Goal: Information Seeking & Learning: Check status

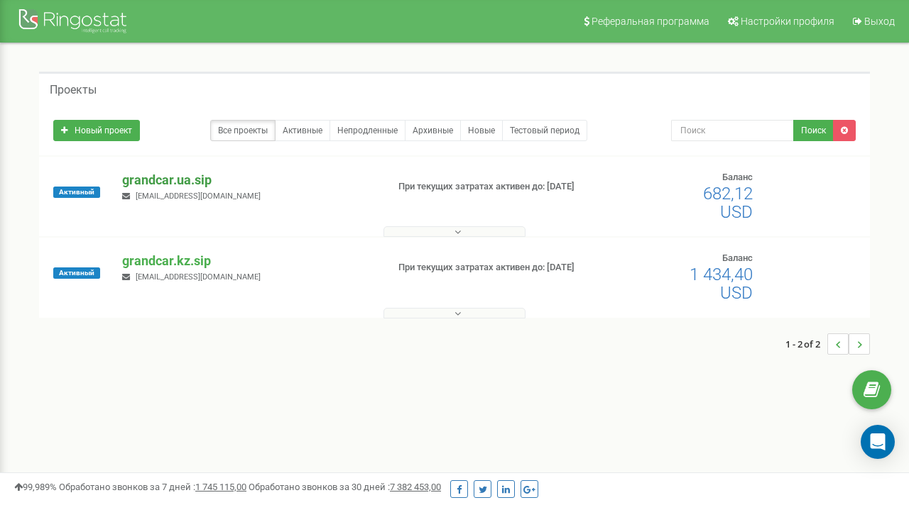
click at [158, 179] on p "grandcar.ua.sip" at bounding box center [248, 180] width 253 height 18
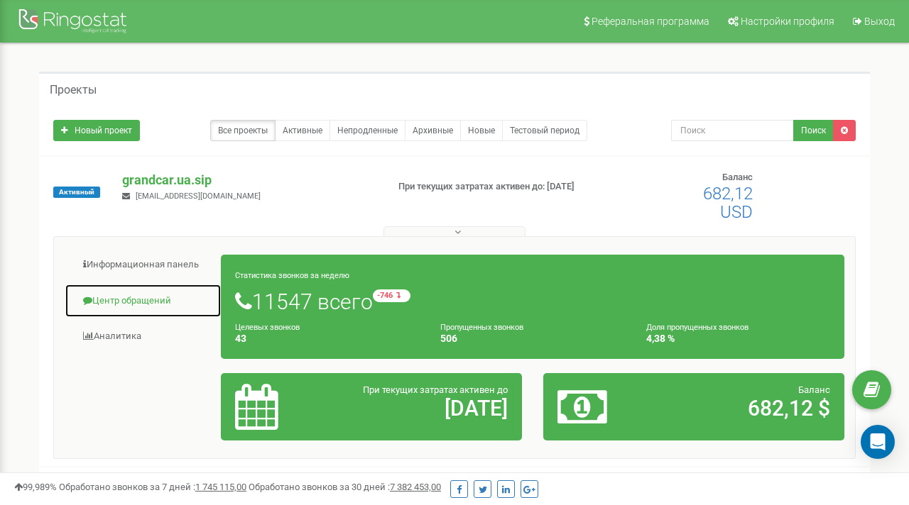
click at [149, 300] on link "Центр обращений" at bounding box center [143, 301] width 157 height 35
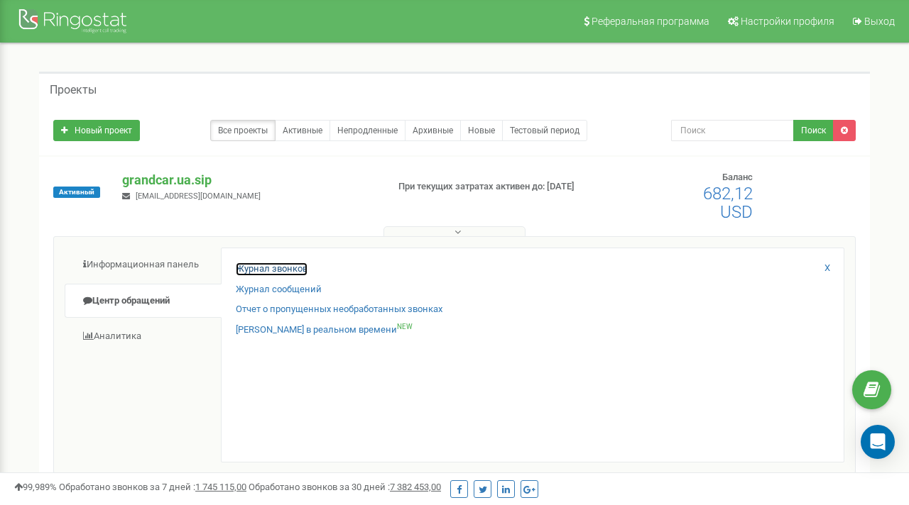
click at [273, 268] on link "Журнал звонков" at bounding box center [272, 269] width 72 height 13
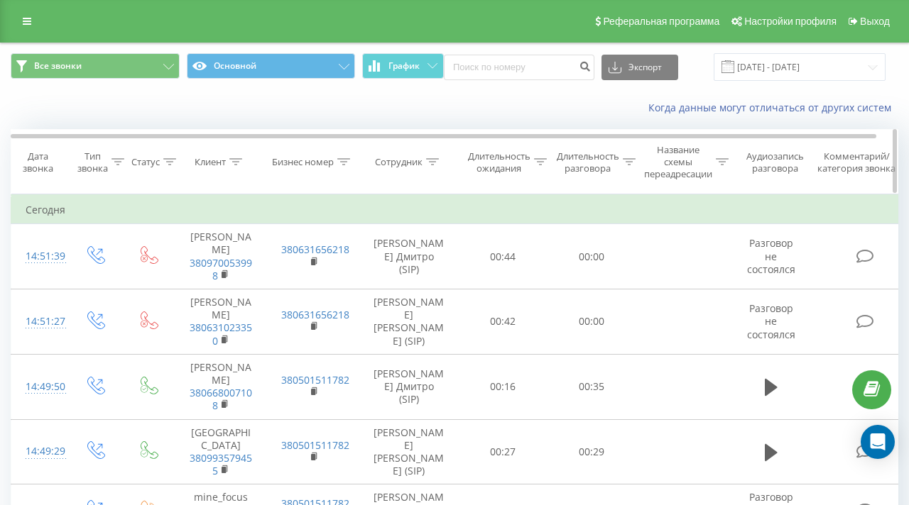
click at [171, 159] on icon at bounding box center [169, 161] width 13 height 7
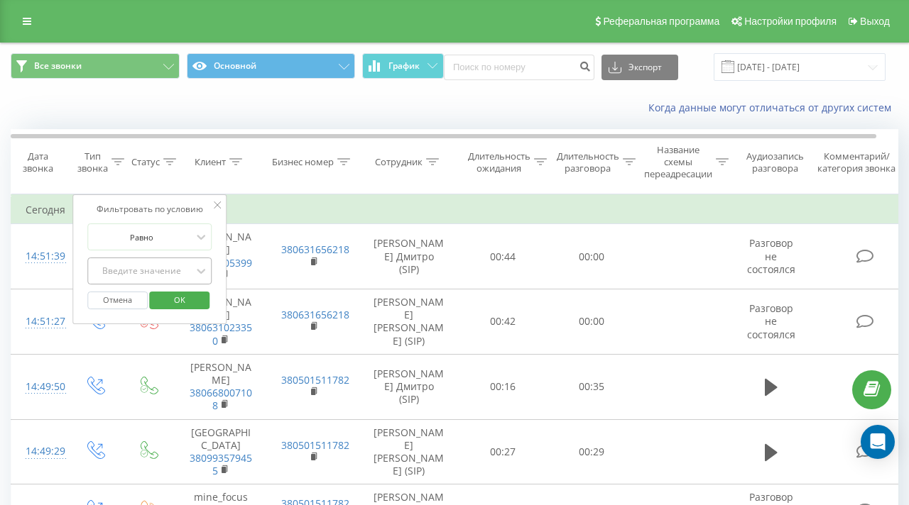
click at [147, 267] on div "Введите значение" at bounding box center [142, 270] width 101 height 11
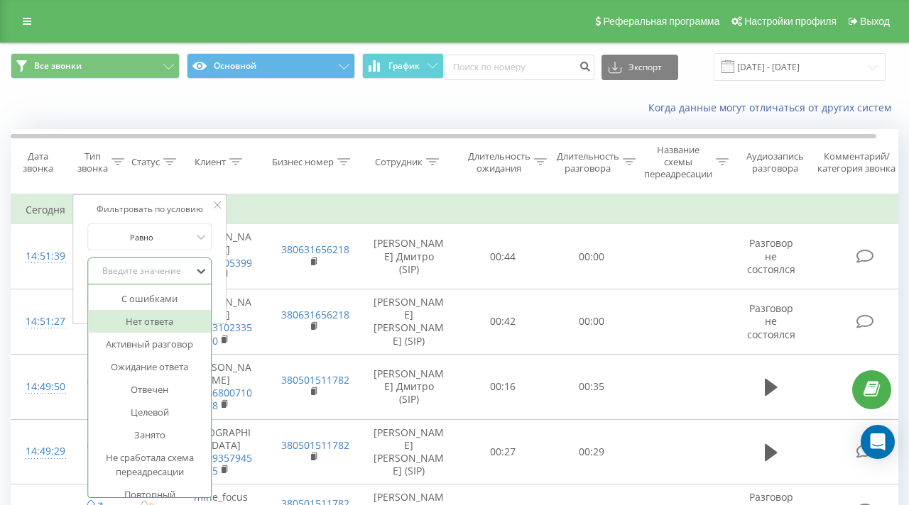
click at [146, 317] on div "Нет ответа" at bounding box center [150, 321] width 124 height 23
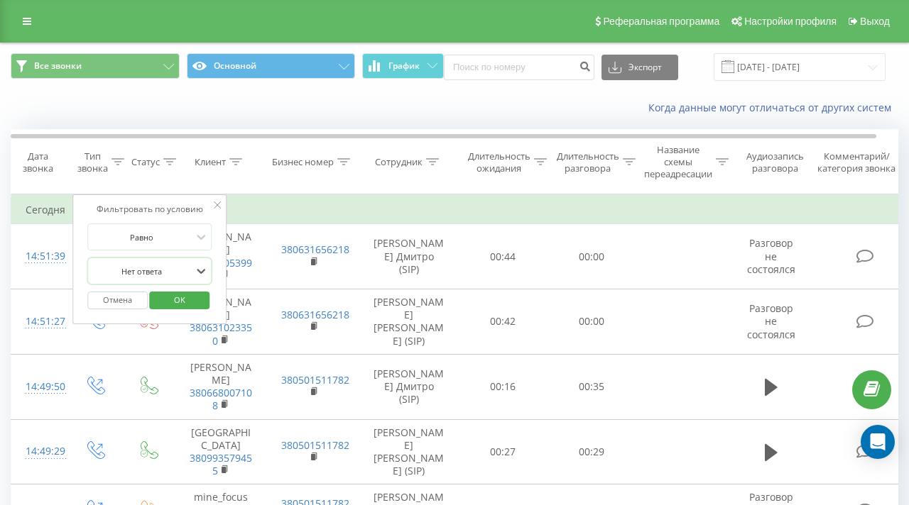
click at [175, 311] on span "OK" at bounding box center [180, 300] width 40 height 22
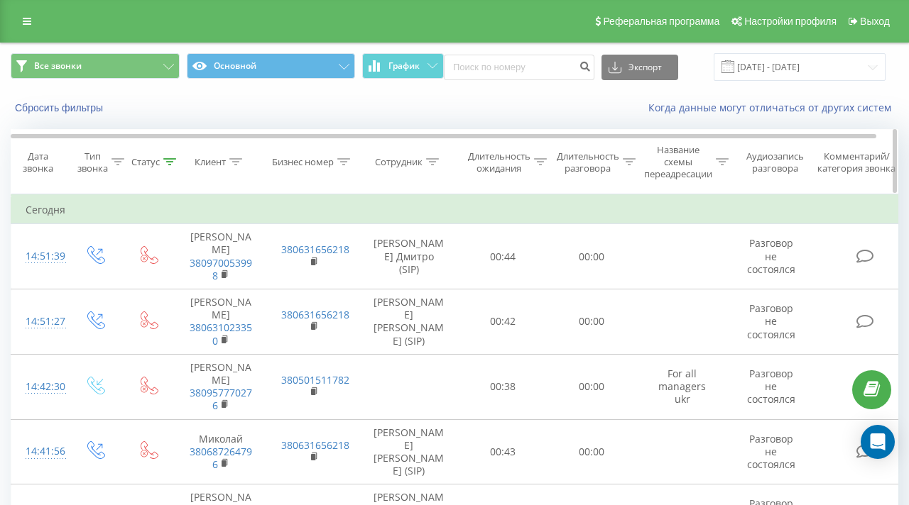
click at [542, 162] on icon at bounding box center [540, 161] width 13 height 7
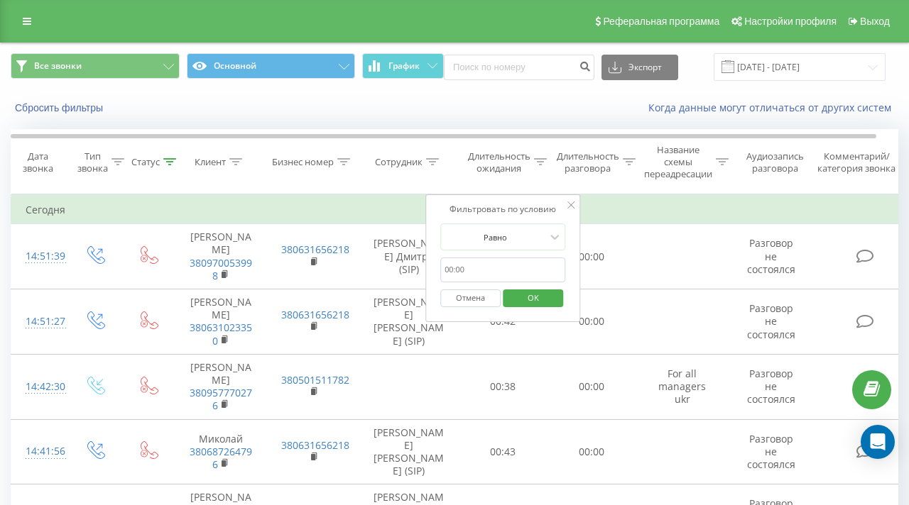
click at [488, 270] on input "text" at bounding box center [502, 270] width 125 height 25
type input "00:07"
click at [488, 241] on div at bounding box center [494, 237] width 101 height 13
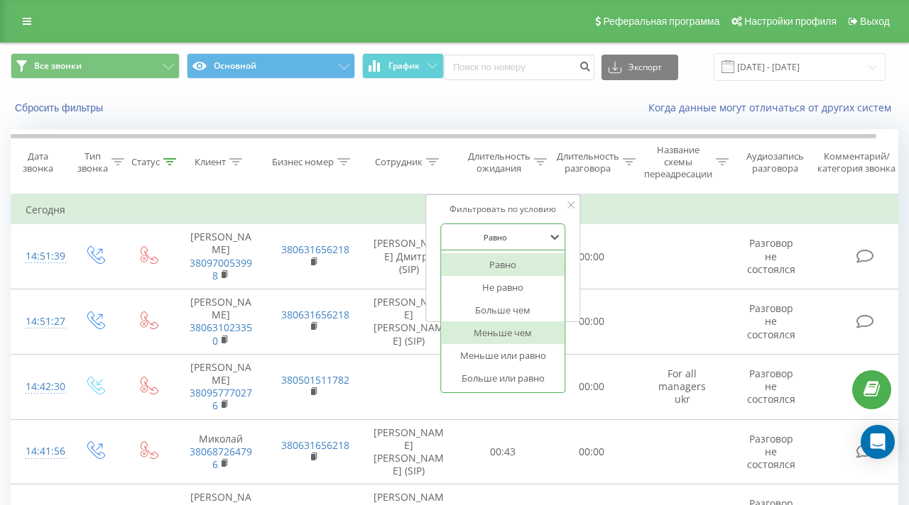
click at [491, 326] on div "Меньше чем" at bounding box center [503, 333] width 124 height 23
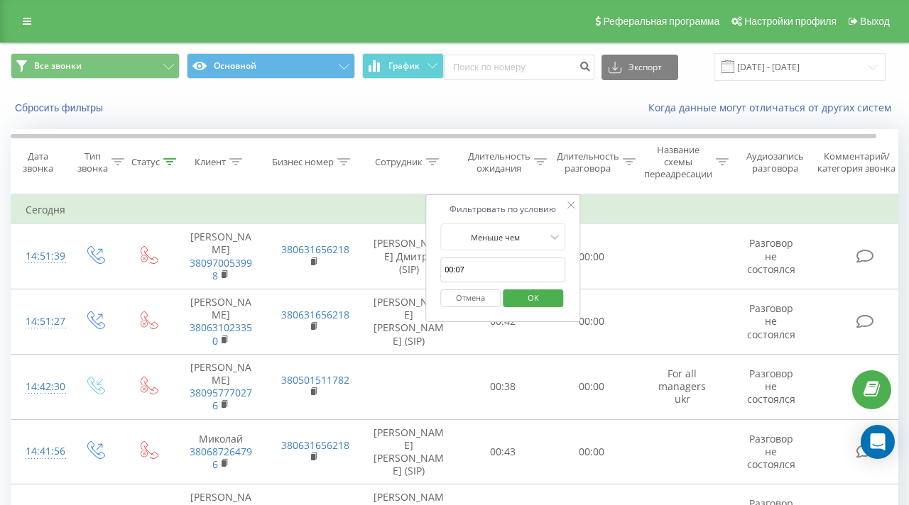
click at [525, 293] on span "OK" at bounding box center [533, 298] width 40 height 22
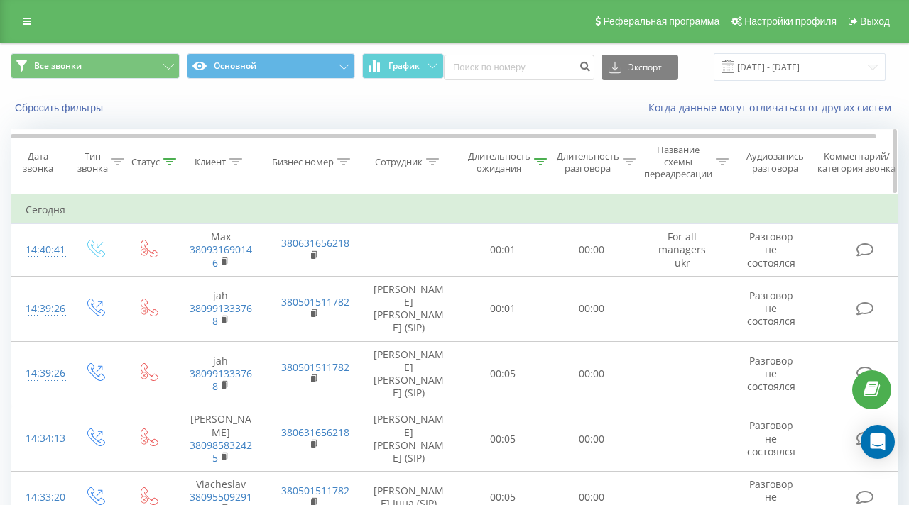
click at [432, 161] on icon at bounding box center [432, 161] width 13 height 7
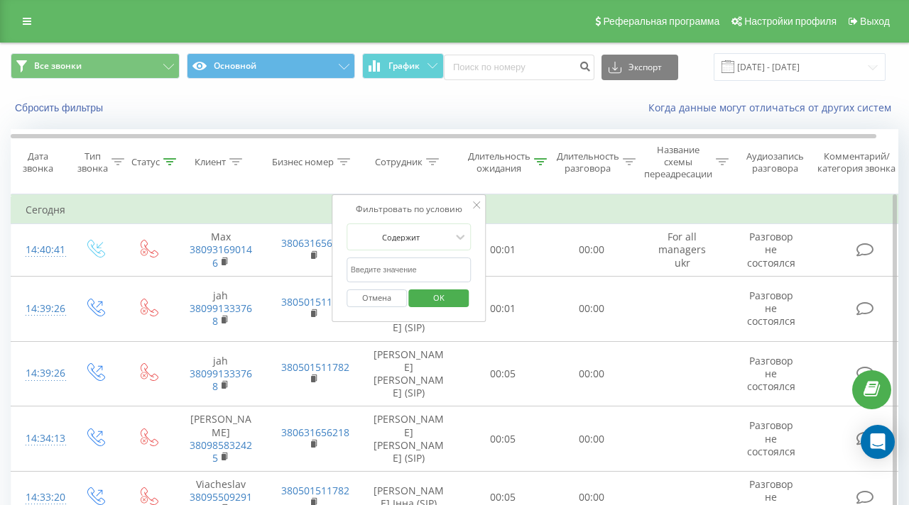
click at [375, 274] on input "text" at bounding box center [408, 270] width 125 height 25
type input "G"
type input "п"
type input "[PERSON_NAME]"
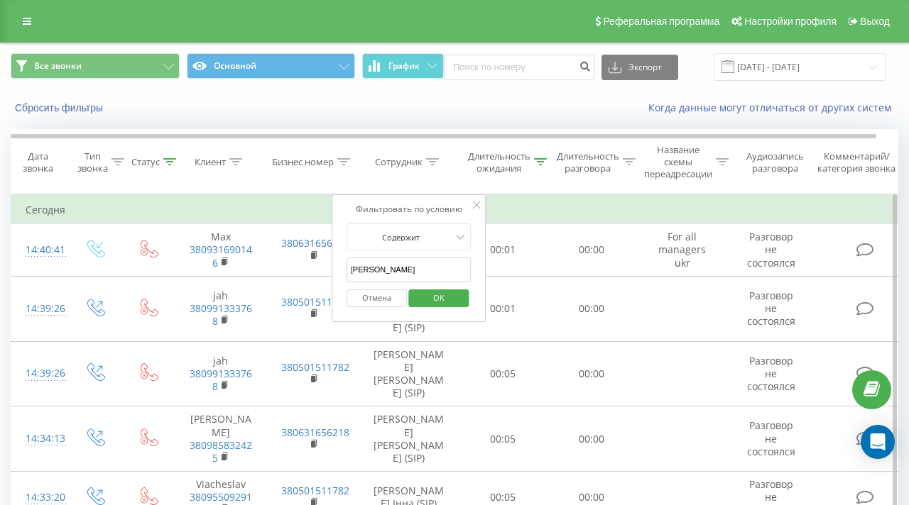
click at [444, 288] on span "OK" at bounding box center [439, 298] width 40 height 22
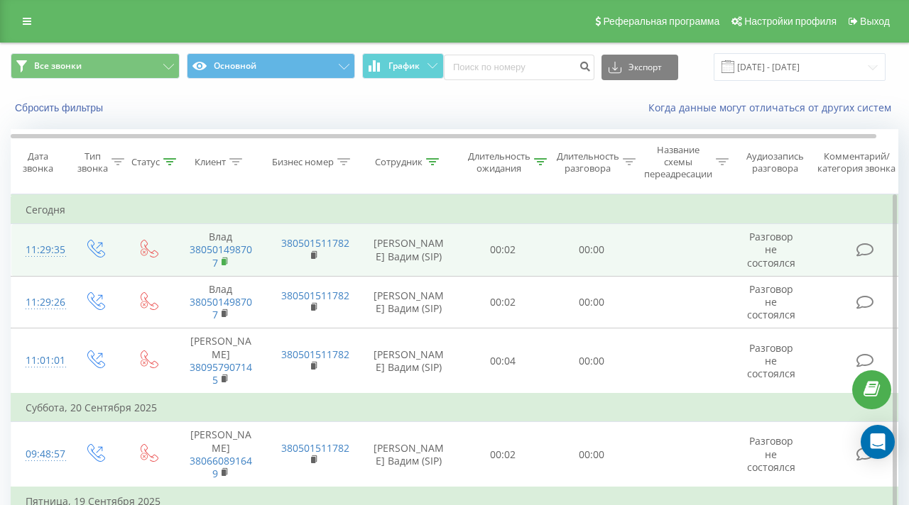
click at [221, 262] on rect at bounding box center [223, 262] width 4 height 6
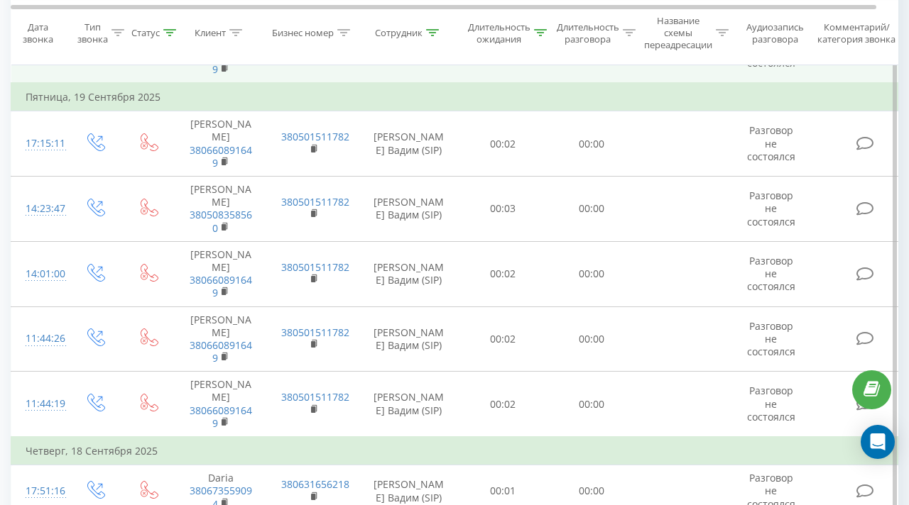
scroll to position [407, 0]
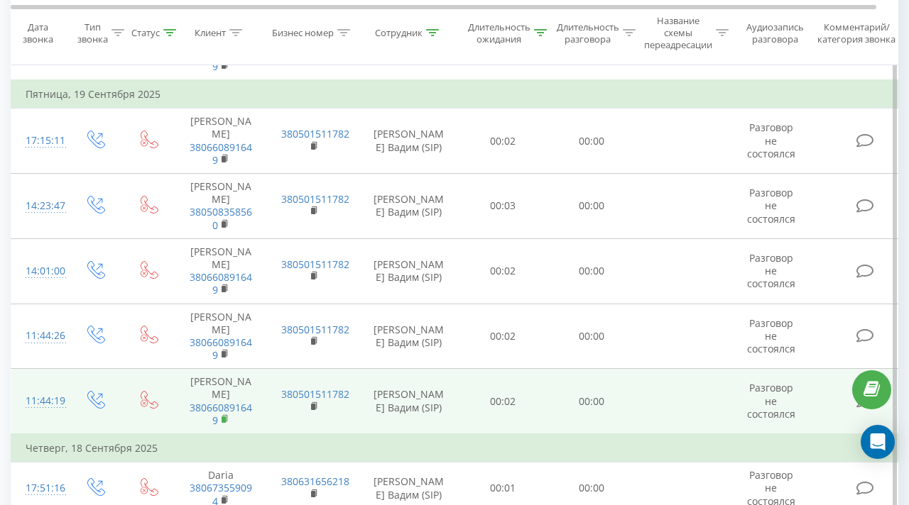
click at [224, 415] on icon at bounding box center [225, 420] width 8 height 10
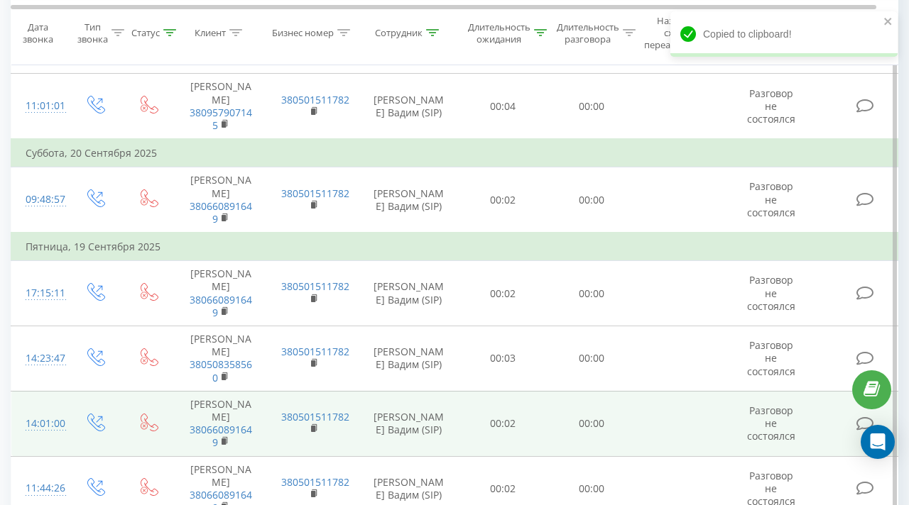
scroll to position [0, 0]
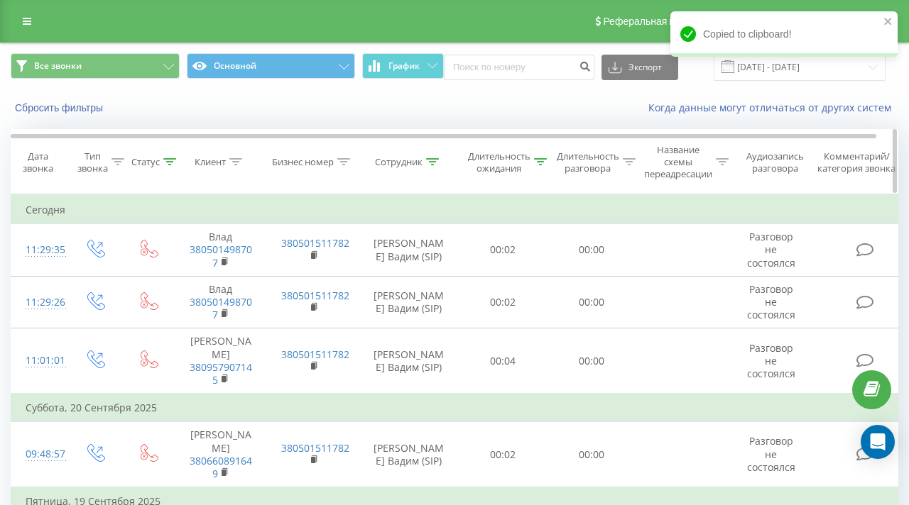
click at [236, 164] on icon at bounding box center [235, 161] width 13 height 7
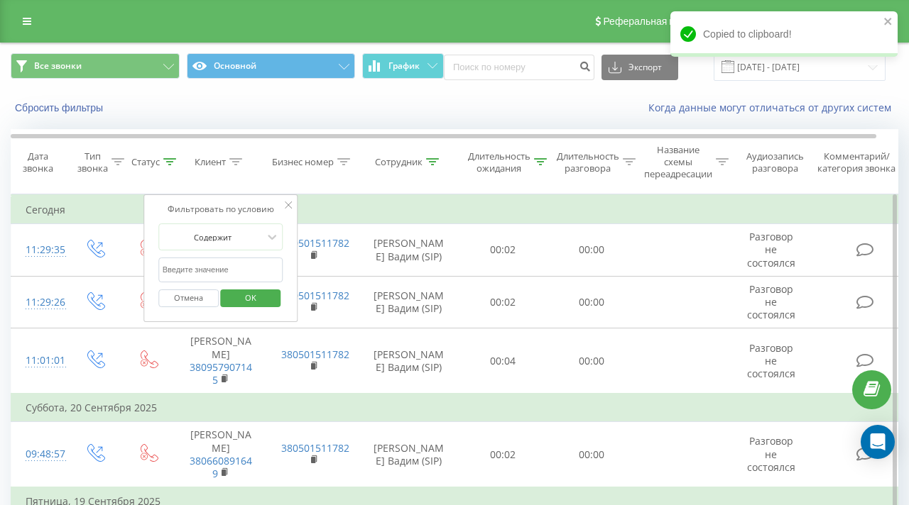
click at [208, 269] on input "text" at bounding box center [220, 270] width 125 height 25
paste input "380660891649"
type input "380660891649"
click at [251, 293] on span "OK" at bounding box center [251, 298] width 40 height 22
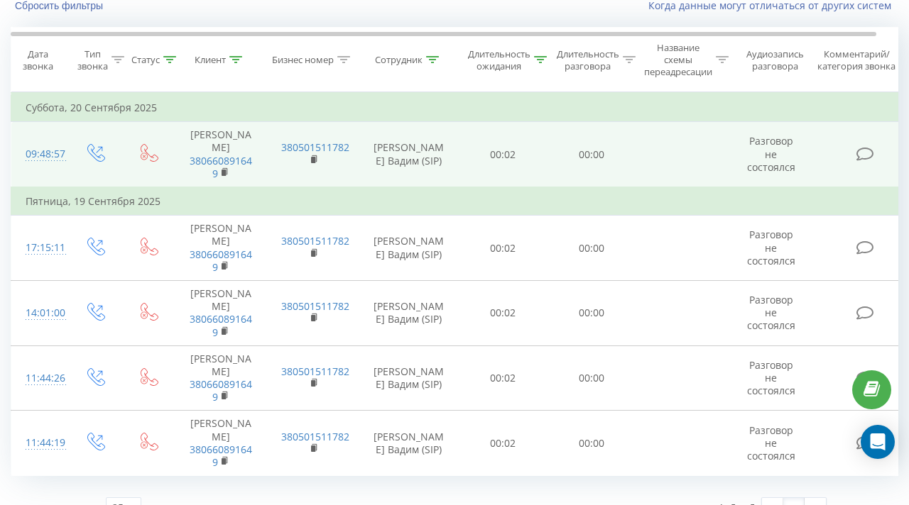
scroll to position [126, 0]
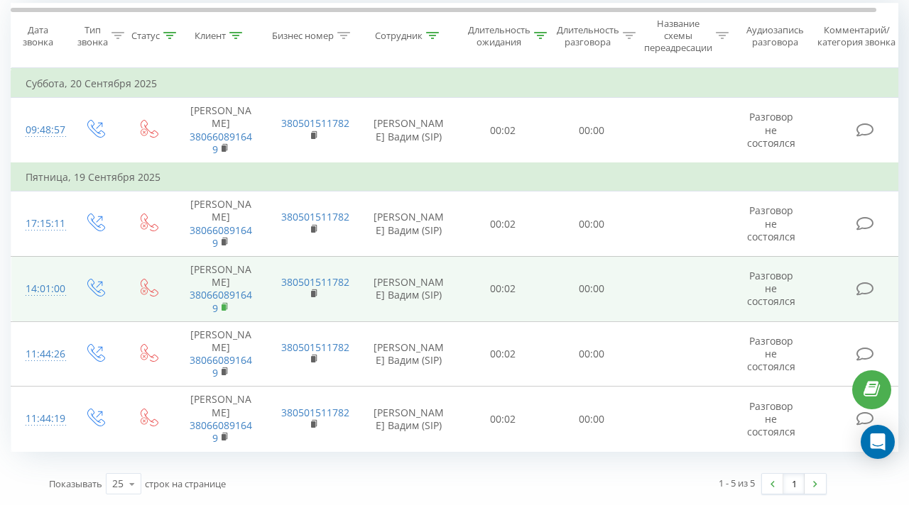
click at [224, 309] on rect at bounding box center [223, 308] width 4 height 6
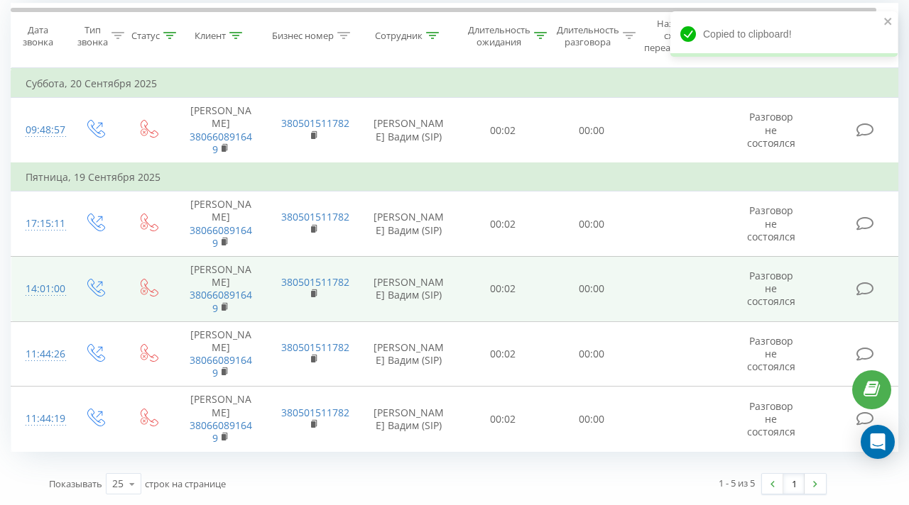
scroll to position [0, 0]
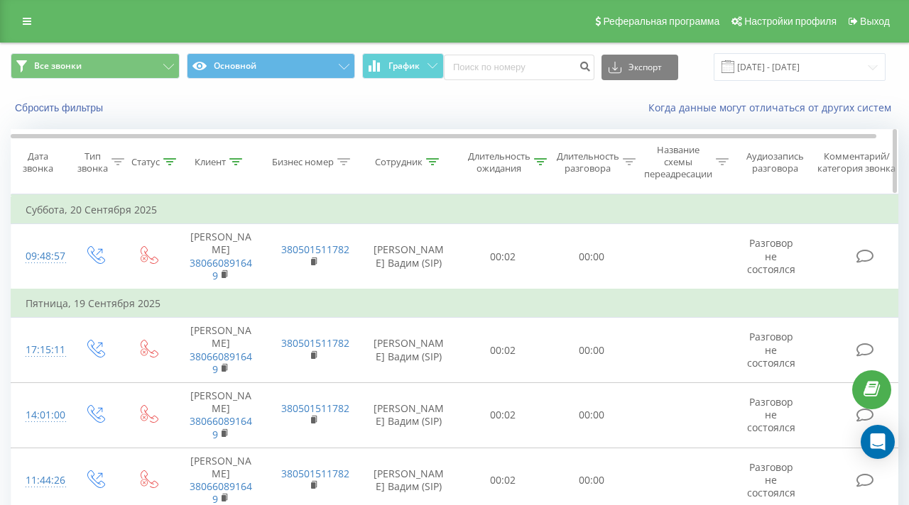
click at [236, 160] on icon at bounding box center [235, 161] width 13 height 7
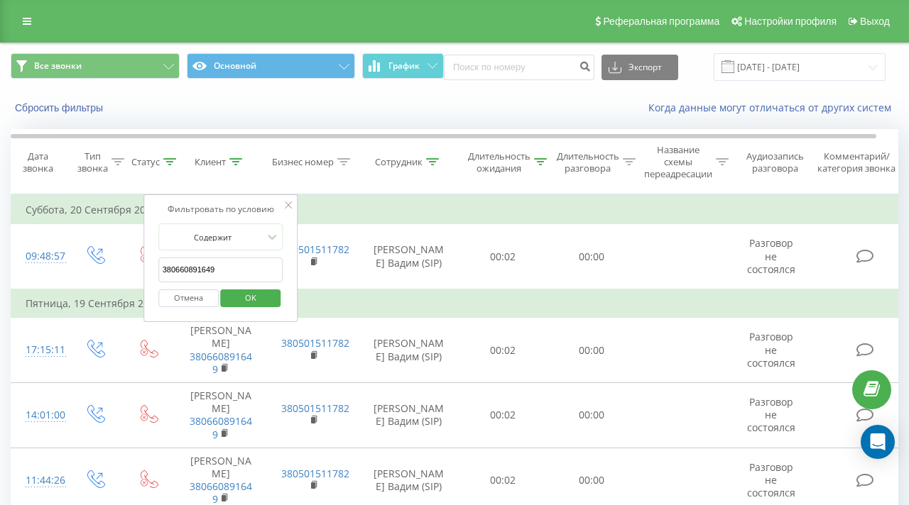
drag, startPoint x: 223, startPoint y: 270, endPoint x: 161, endPoint y: 270, distance: 61.8
click at [161, 270] on input "380660891649" at bounding box center [220, 270] width 125 height 25
click at [257, 294] on span "OK" at bounding box center [251, 298] width 40 height 22
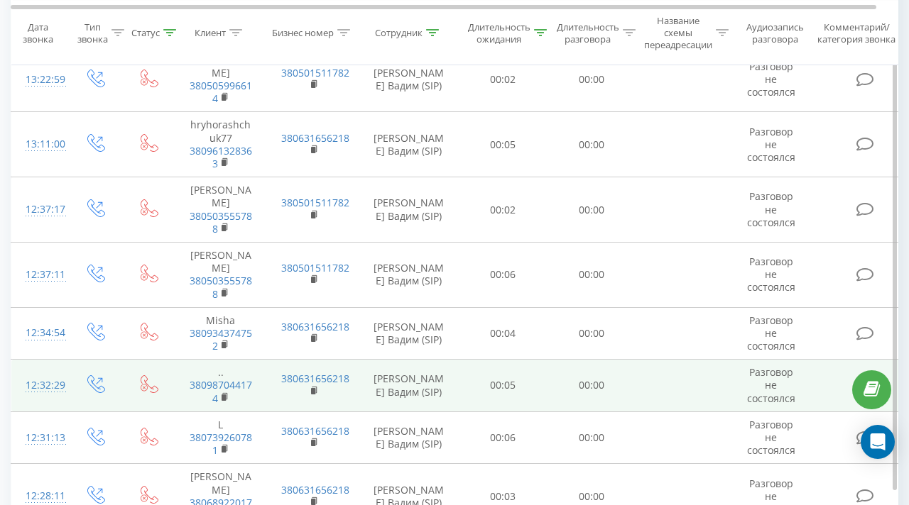
scroll to position [1267, 0]
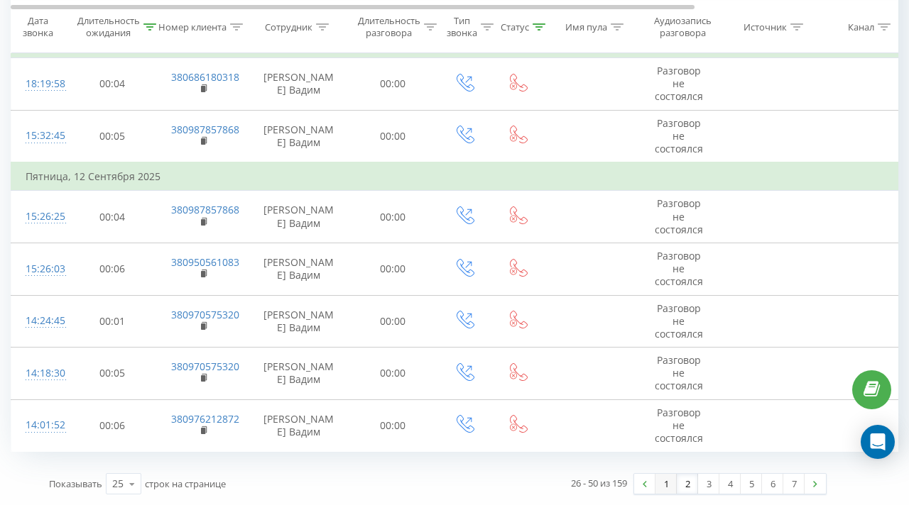
click at [666, 482] on link "1" at bounding box center [665, 484] width 21 height 20
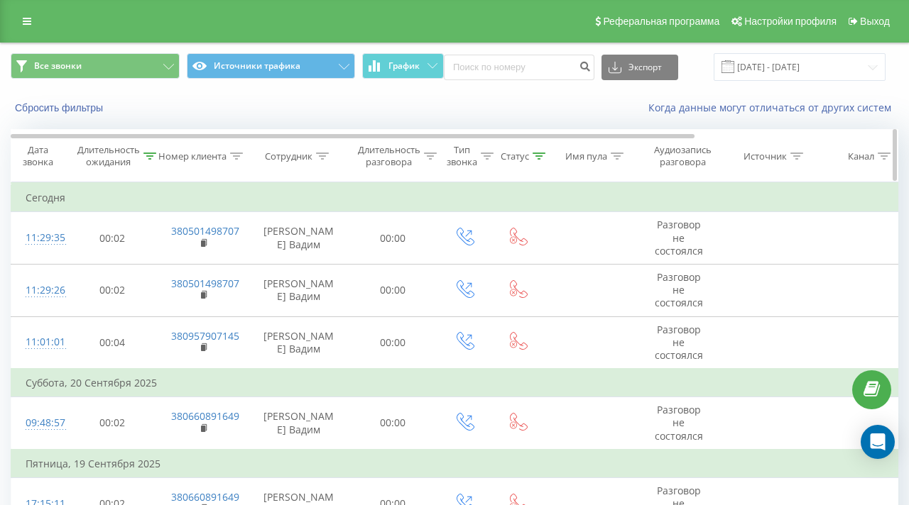
click at [151, 156] on icon at bounding box center [149, 156] width 13 height 7
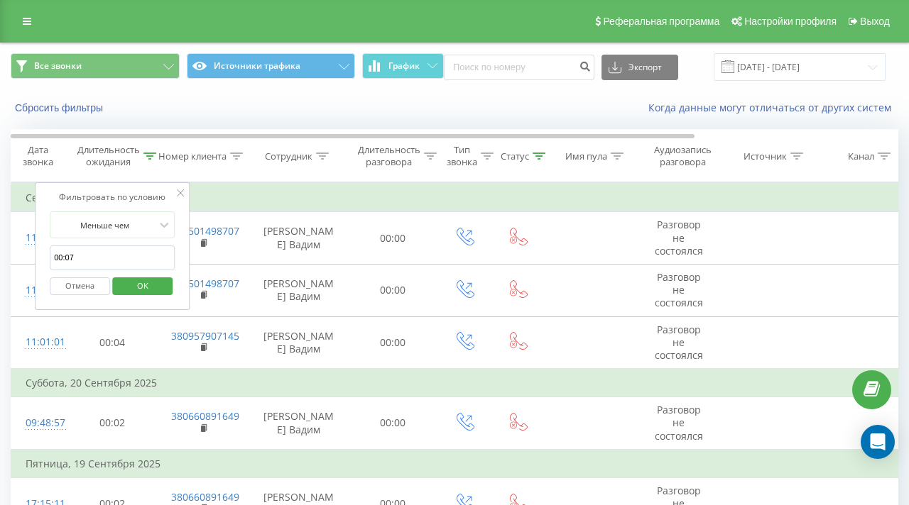
click at [116, 248] on input "00:07" at bounding box center [112, 258] width 125 height 25
type input "00:10"
click at [132, 290] on span "OK" at bounding box center [143, 286] width 40 height 22
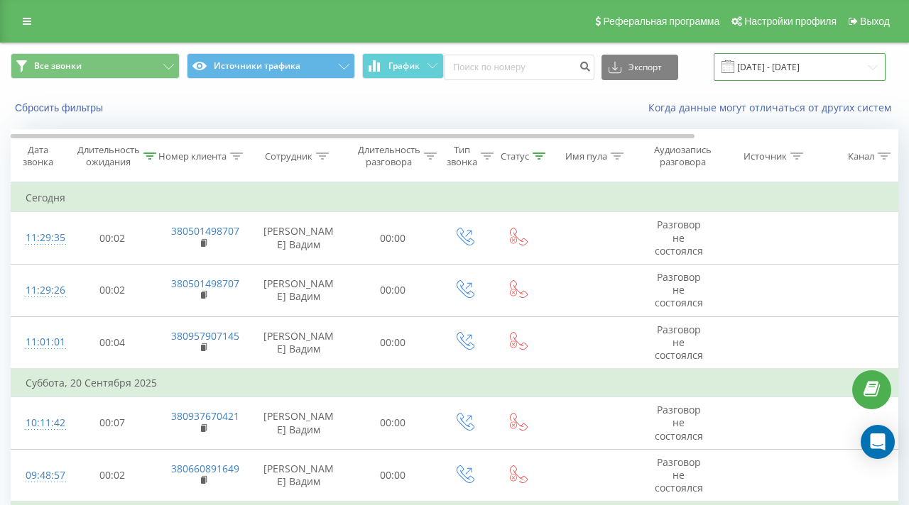
click at [772, 62] on input "[DATE] - [DATE]" at bounding box center [799, 67] width 172 height 28
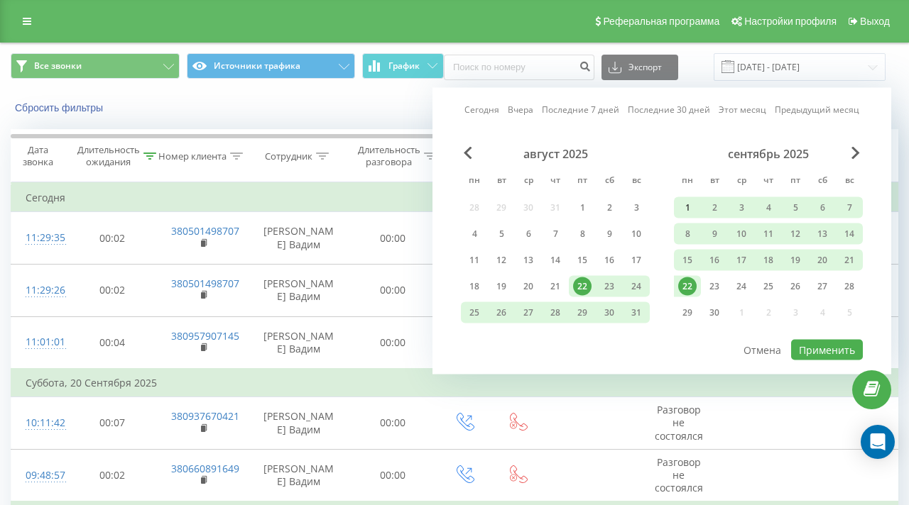
click at [690, 207] on div "1" at bounding box center [687, 208] width 18 height 18
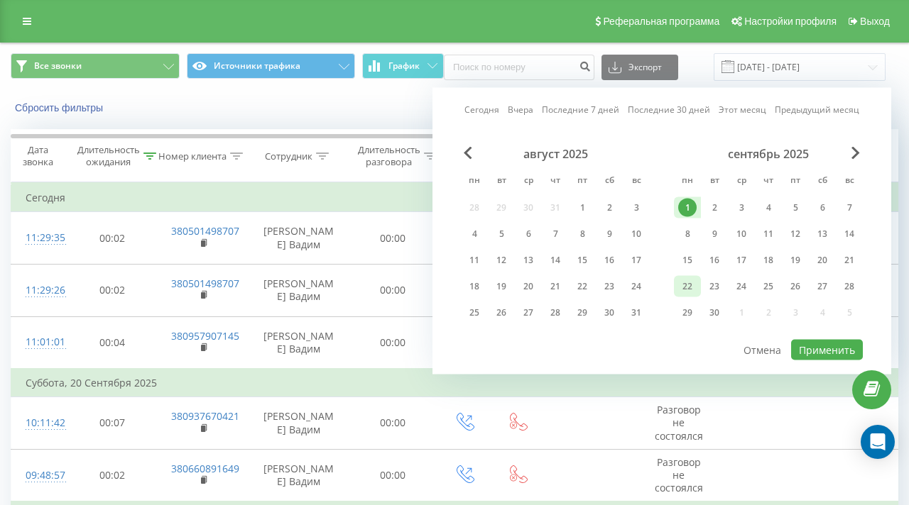
click at [684, 288] on div "22" at bounding box center [687, 287] width 18 height 18
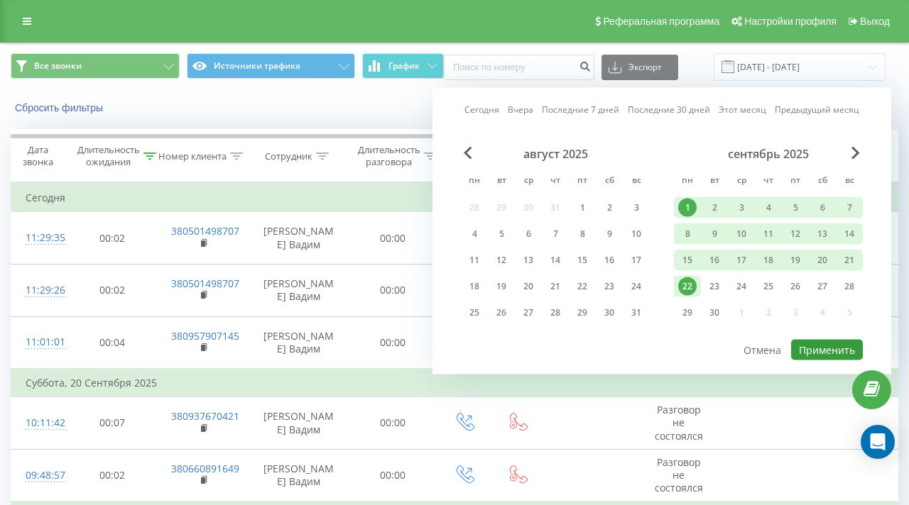
click at [824, 346] on button "Применить" at bounding box center [827, 350] width 72 height 21
type input "[DATE] - [DATE]"
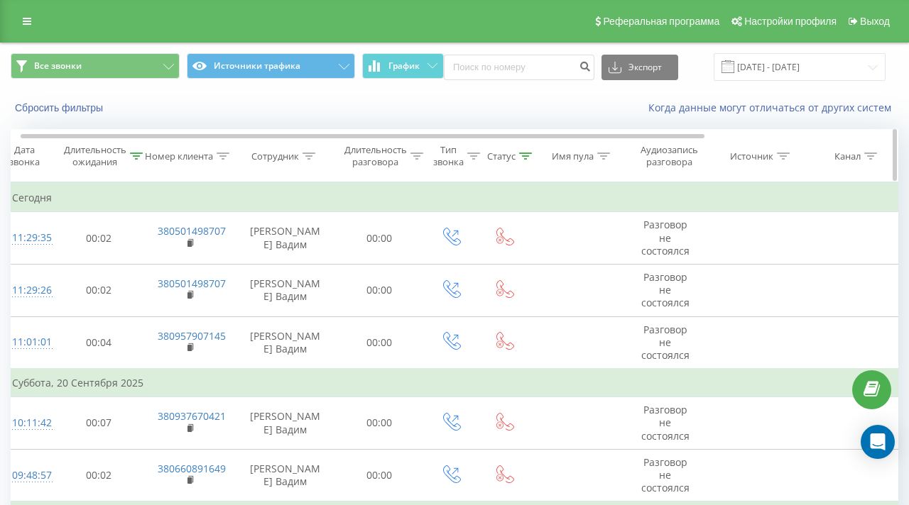
click at [136, 155] on icon at bounding box center [136, 156] width 13 height 7
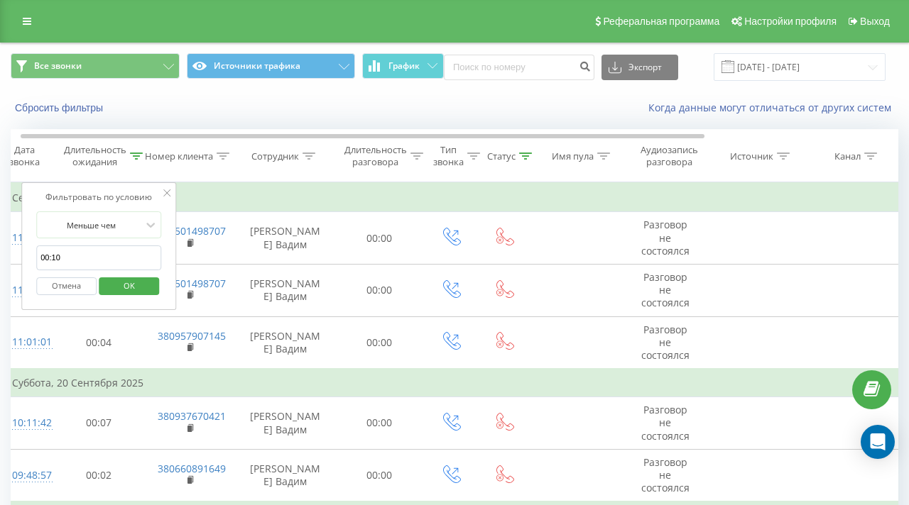
click at [94, 260] on input "00:10" at bounding box center [98, 258] width 125 height 25
type input "00:15"
click at [126, 292] on span "OK" at bounding box center [129, 286] width 40 height 22
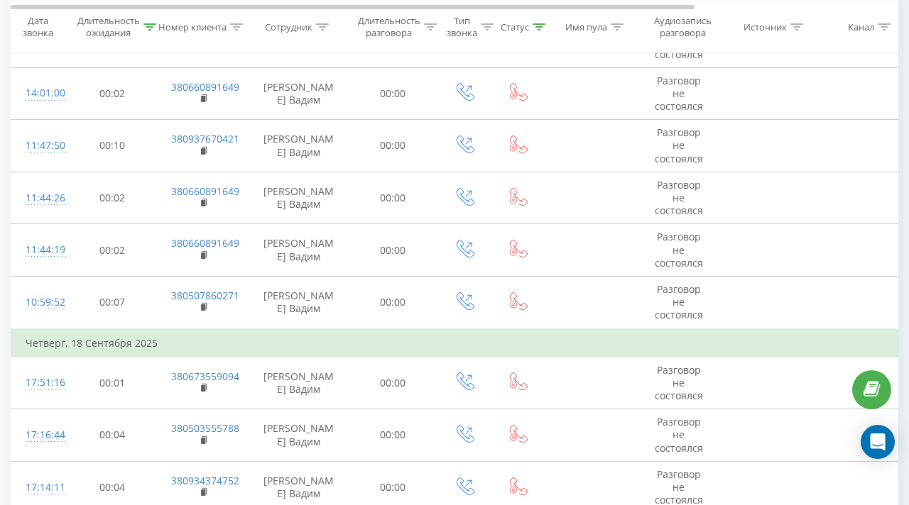
scroll to position [32, 0]
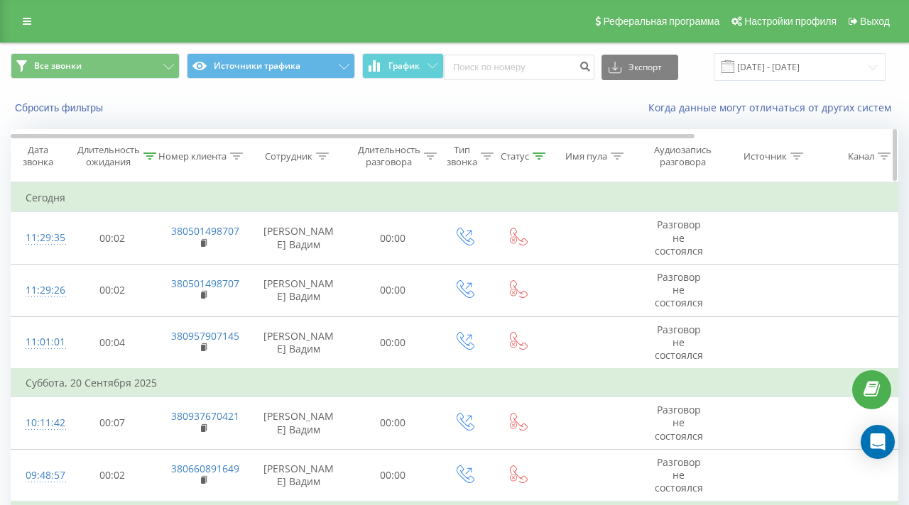
click at [146, 154] on icon at bounding box center [149, 156] width 13 height 7
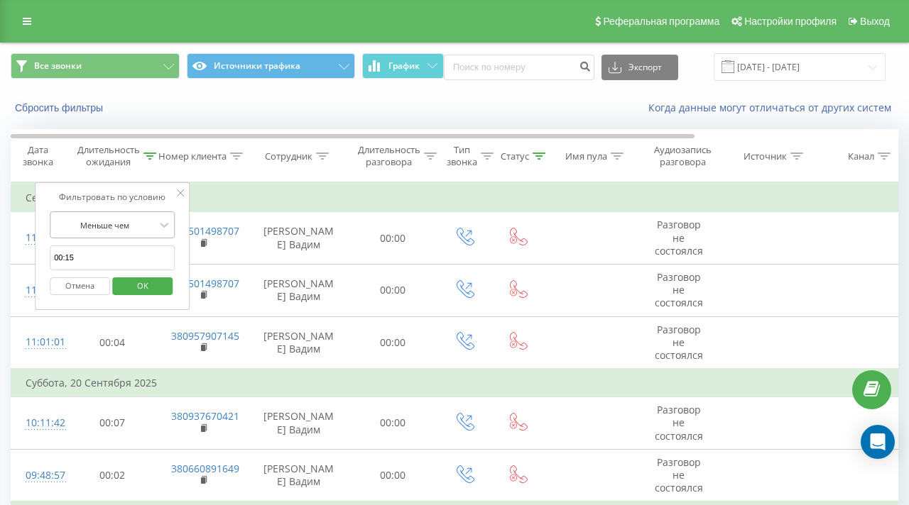
click at [99, 229] on div at bounding box center [104, 225] width 101 height 13
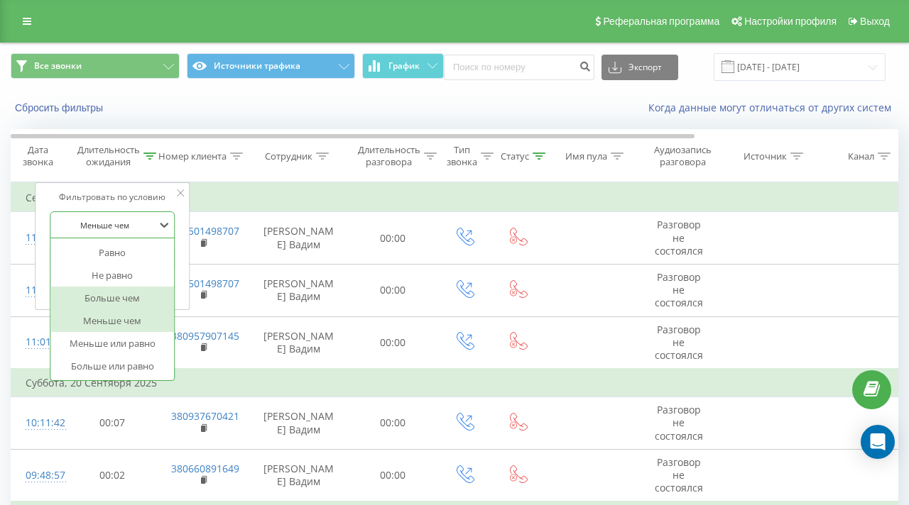
click at [119, 290] on div "Больше чем" at bounding box center [112, 298] width 124 height 23
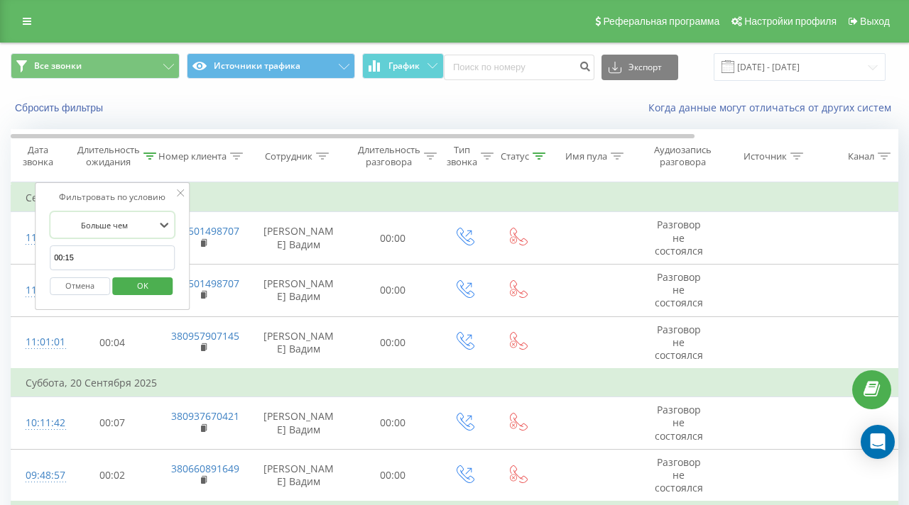
click at [150, 295] on span "OK" at bounding box center [143, 286] width 40 height 22
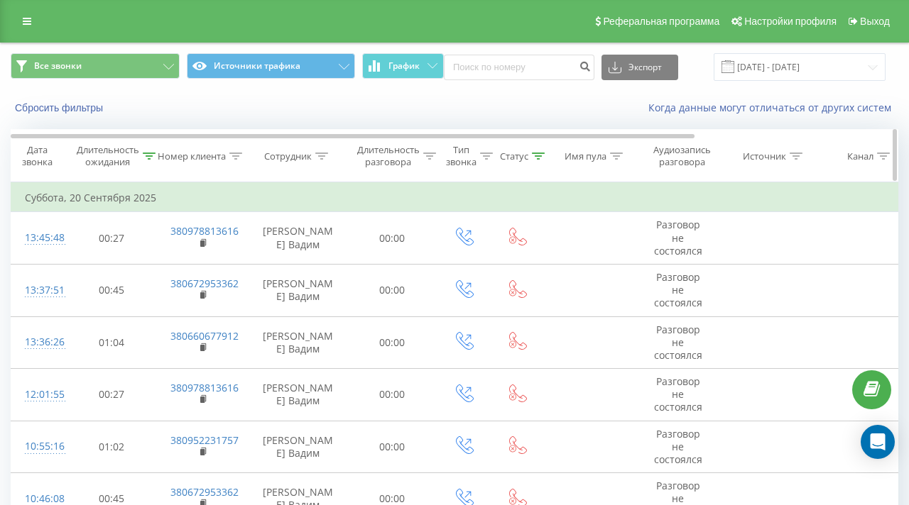
click at [142, 160] on div "Длительность ожидания" at bounding box center [116, 156] width 79 height 24
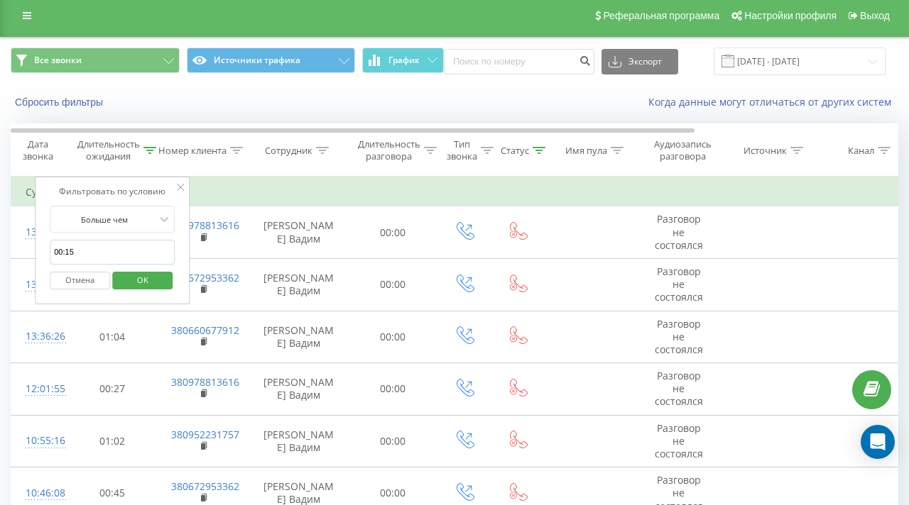
click at [92, 246] on input "00:15" at bounding box center [112, 252] width 125 height 25
click at [126, 219] on div at bounding box center [104, 219] width 101 height 13
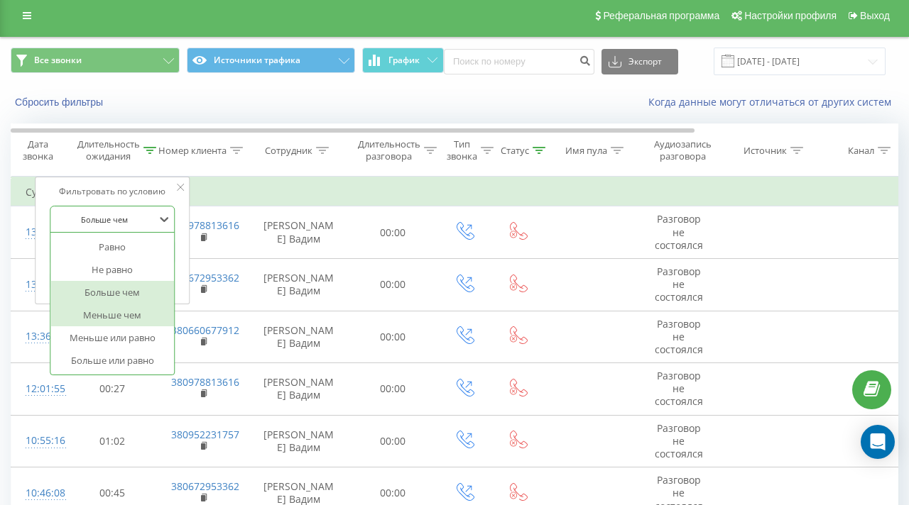
click at [118, 317] on div "Меньше чем" at bounding box center [112, 315] width 124 height 23
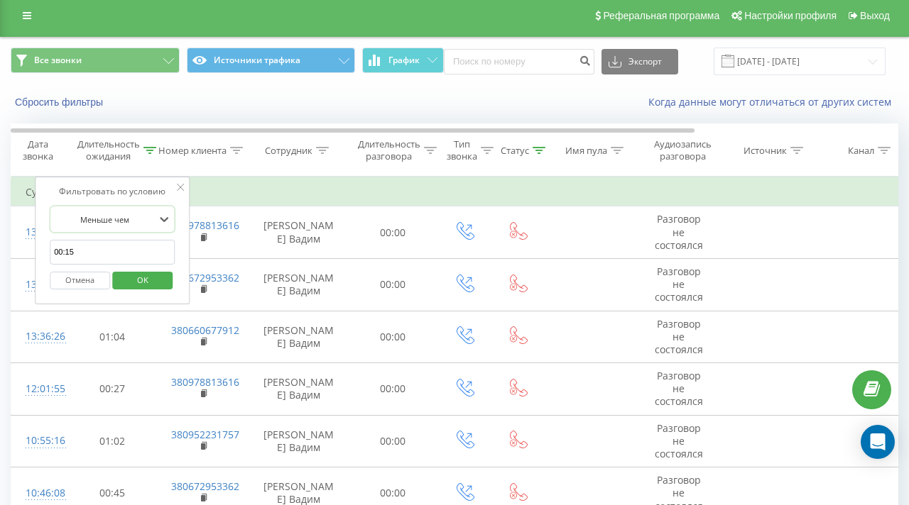
click at [151, 274] on span "OK" at bounding box center [143, 280] width 40 height 22
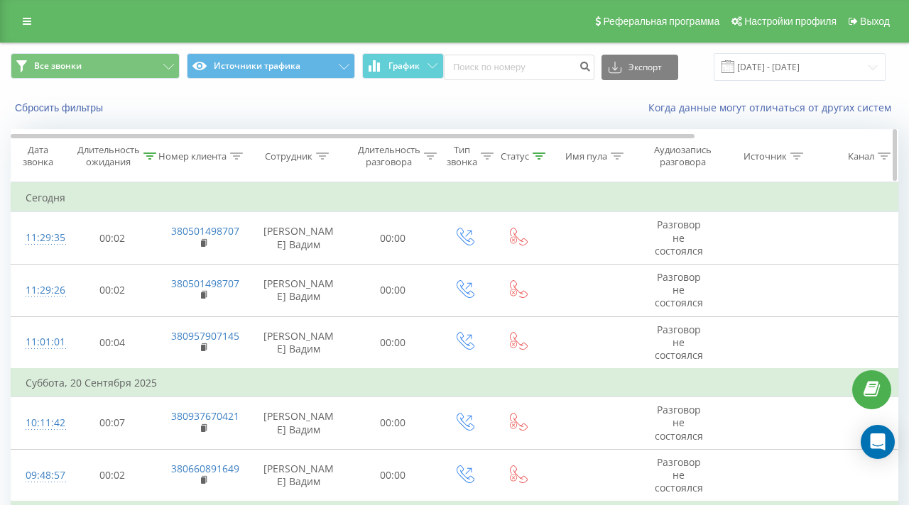
click at [143, 154] on div "Длительность ожидания" at bounding box center [116, 156] width 79 height 24
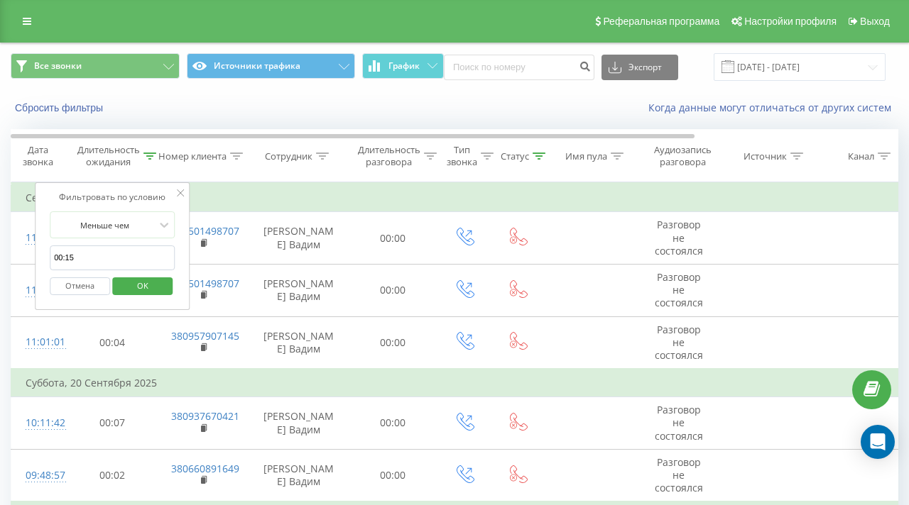
drag, startPoint x: 106, startPoint y: 265, endPoint x: 42, endPoint y: 259, distance: 64.8
click at [42, 259] on div "Фильтровать по условию Меньше чем 00:15 Отмена OK" at bounding box center [112, 246] width 155 height 128
click at [126, 217] on div "Меньше чем" at bounding box center [105, 224] width 104 height 21
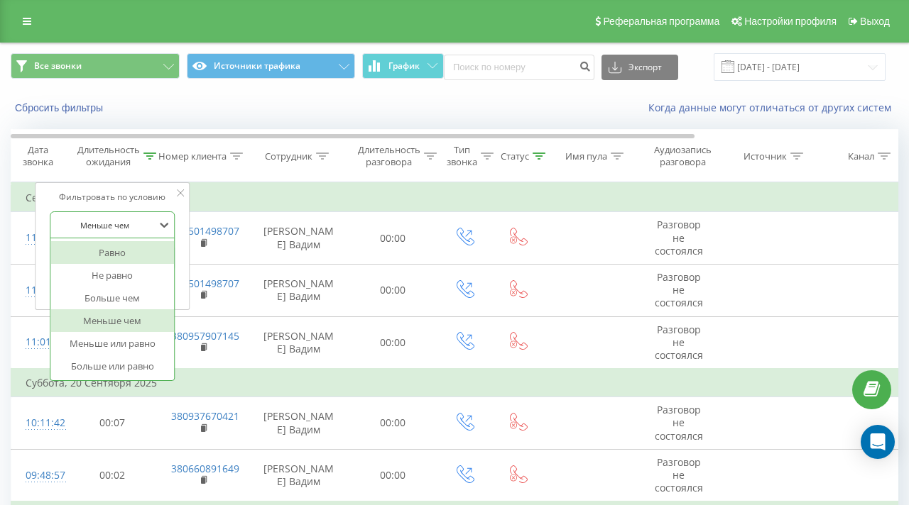
click at [118, 253] on div "Равно" at bounding box center [112, 252] width 124 height 23
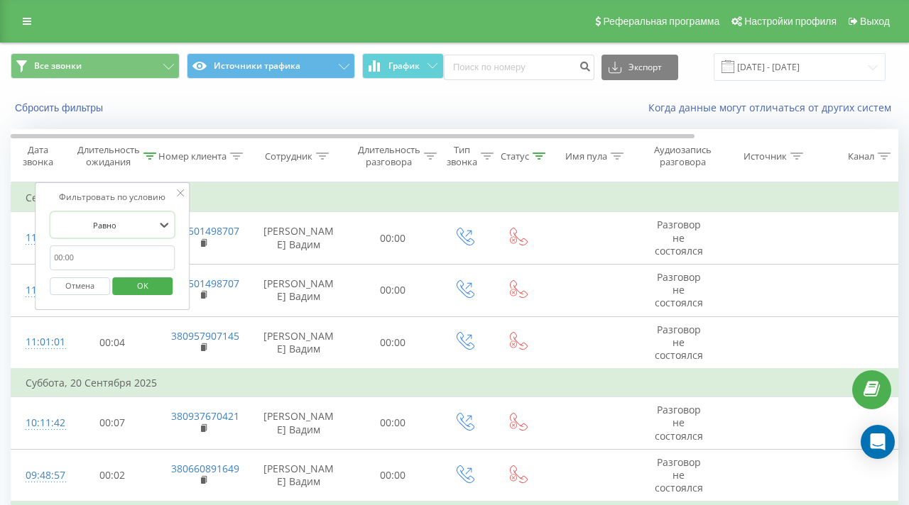
click at [141, 287] on span "OK" at bounding box center [143, 286] width 40 height 22
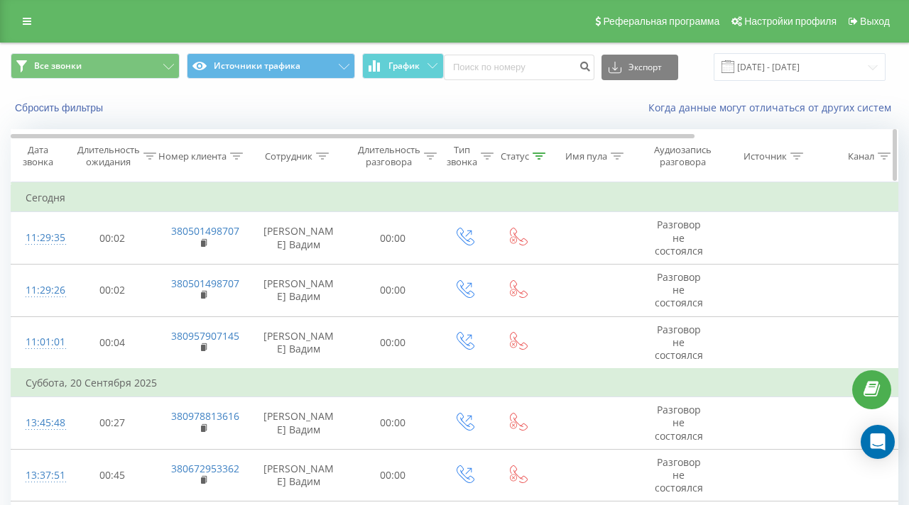
click at [542, 154] on icon at bounding box center [538, 156] width 13 height 7
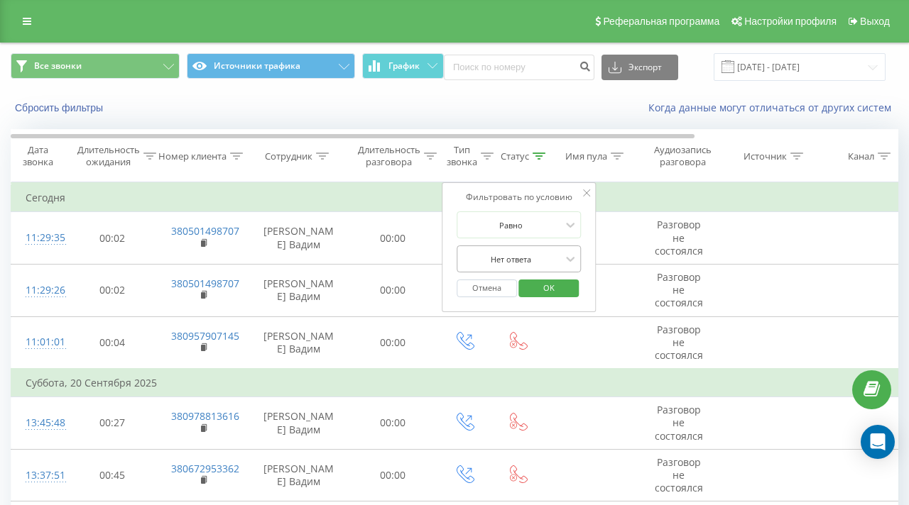
click at [535, 257] on div at bounding box center [511, 259] width 101 height 13
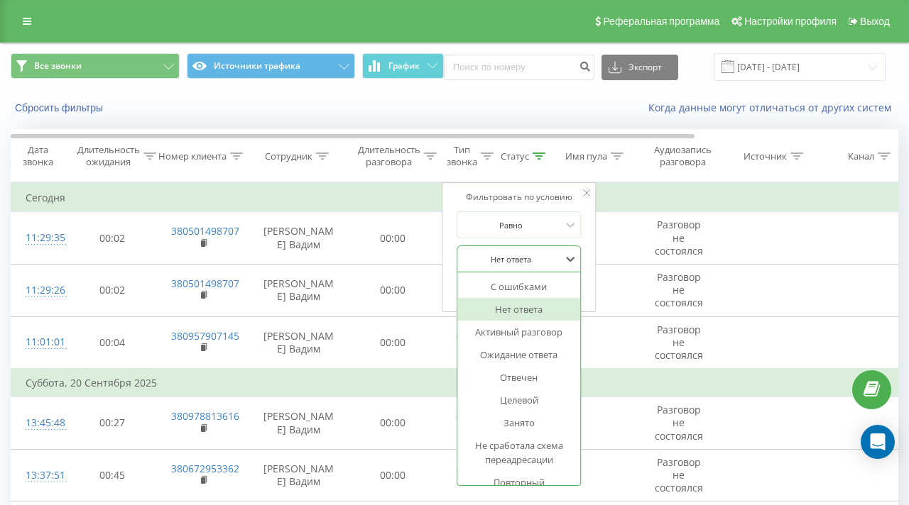
click at [517, 309] on div "Нет ответа" at bounding box center [519, 309] width 124 height 23
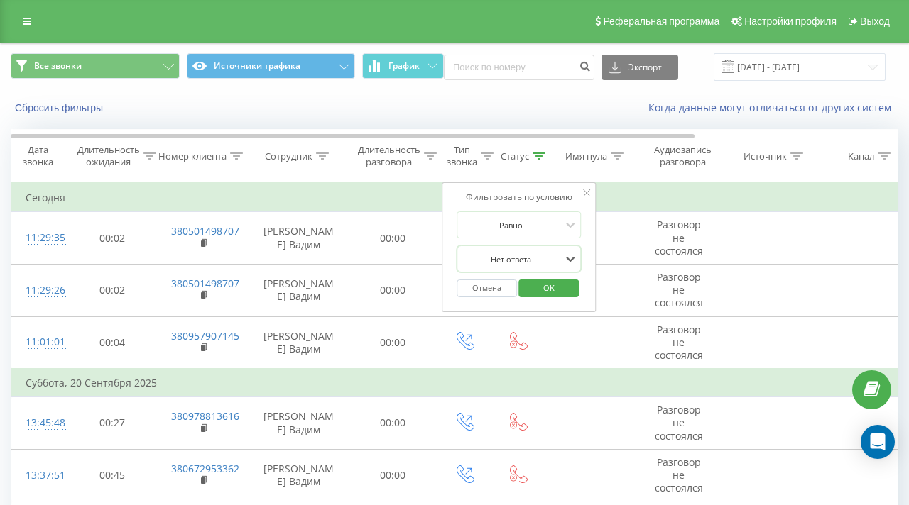
click at [540, 263] on div at bounding box center [511, 259] width 101 height 13
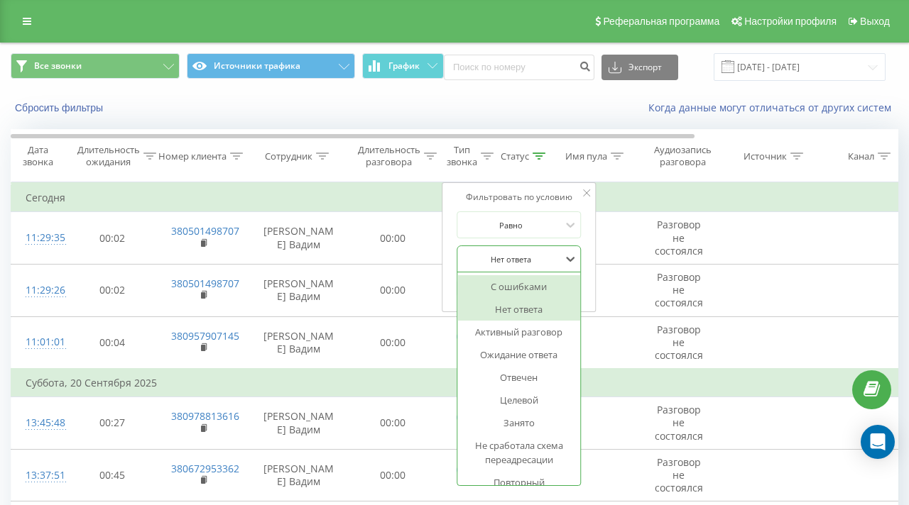
click at [540, 263] on div at bounding box center [511, 259] width 101 height 13
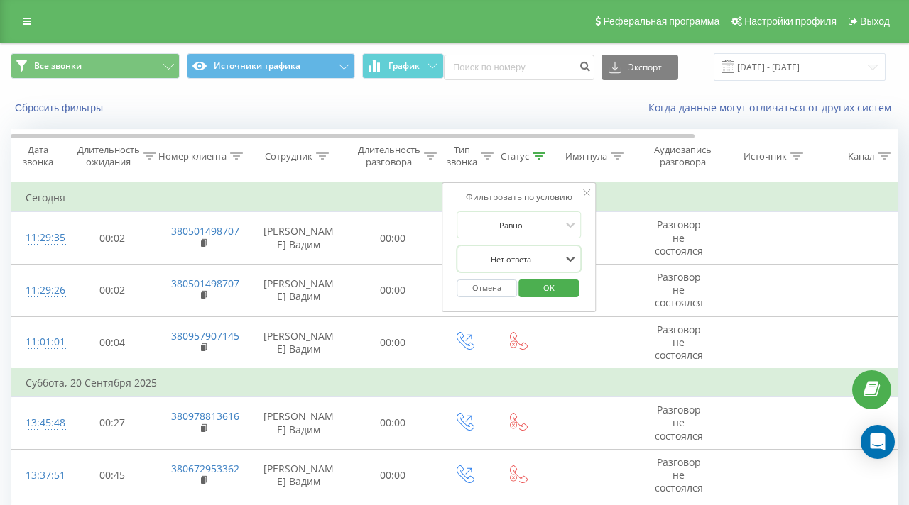
click at [539, 283] on span "OK" at bounding box center [549, 288] width 40 height 22
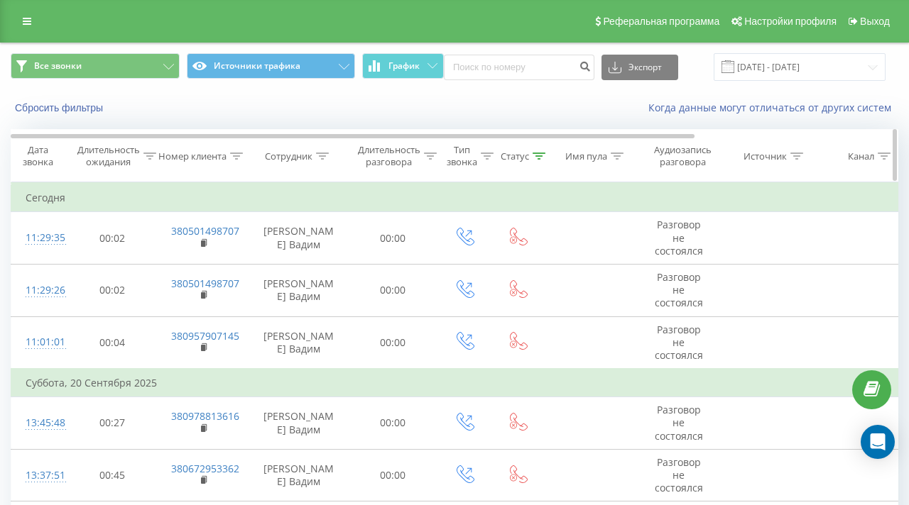
click at [148, 160] on div at bounding box center [149, 156] width 13 height 12
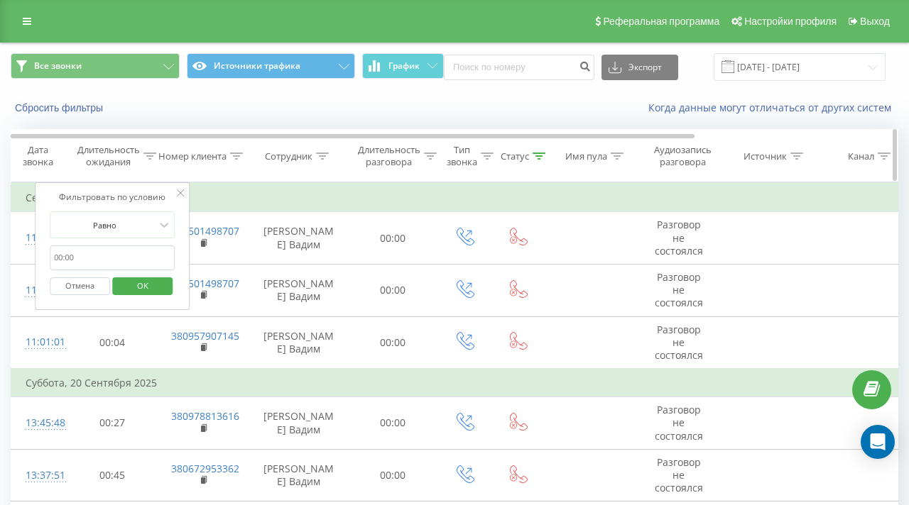
click at [148, 160] on div at bounding box center [149, 156] width 13 height 12
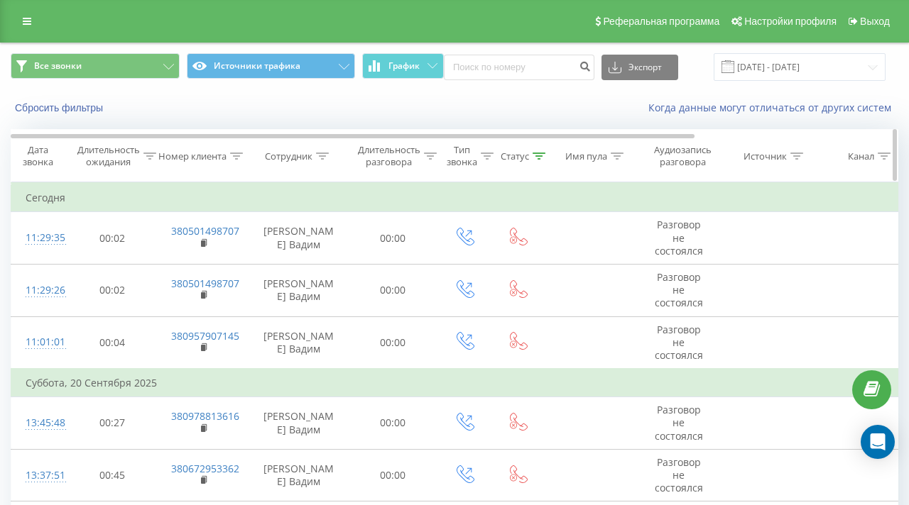
click at [541, 159] on icon at bounding box center [538, 156] width 13 height 7
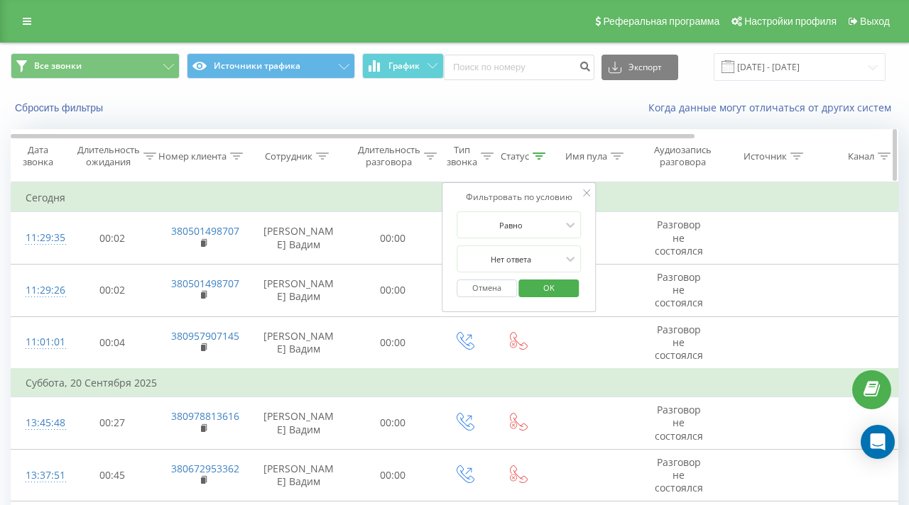
click at [540, 157] on icon at bounding box center [538, 156] width 13 height 7
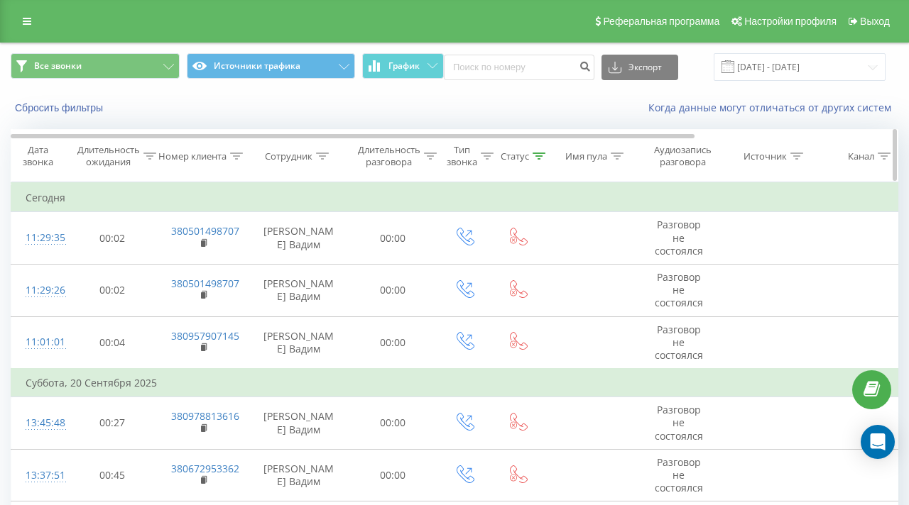
click at [149, 154] on icon at bounding box center [149, 156] width 13 height 7
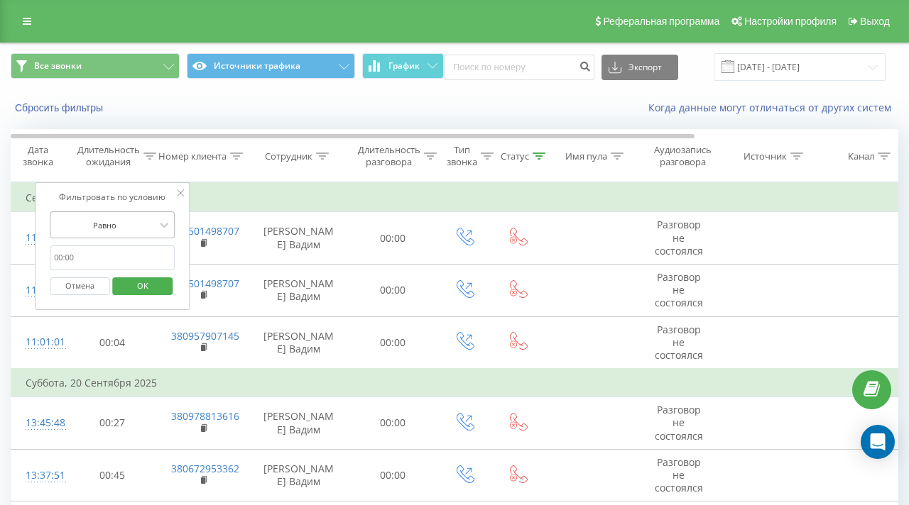
click at [113, 226] on div at bounding box center [104, 225] width 101 height 13
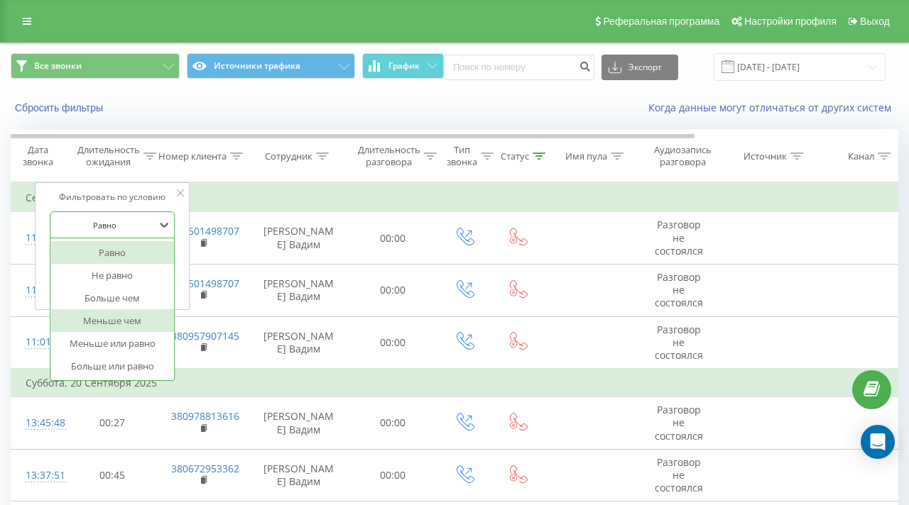
click at [116, 316] on div "Меньше чем" at bounding box center [112, 320] width 124 height 23
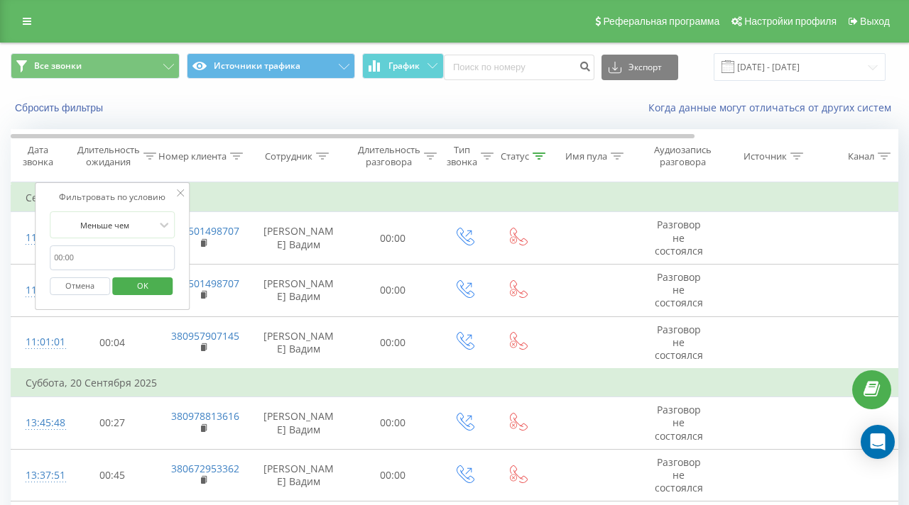
click at [104, 257] on input "text" at bounding box center [112, 258] width 125 height 25
click at [138, 256] on input "text" at bounding box center [112, 258] width 125 height 25
type input "00:15"
click at [139, 286] on span "OK" at bounding box center [143, 286] width 40 height 22
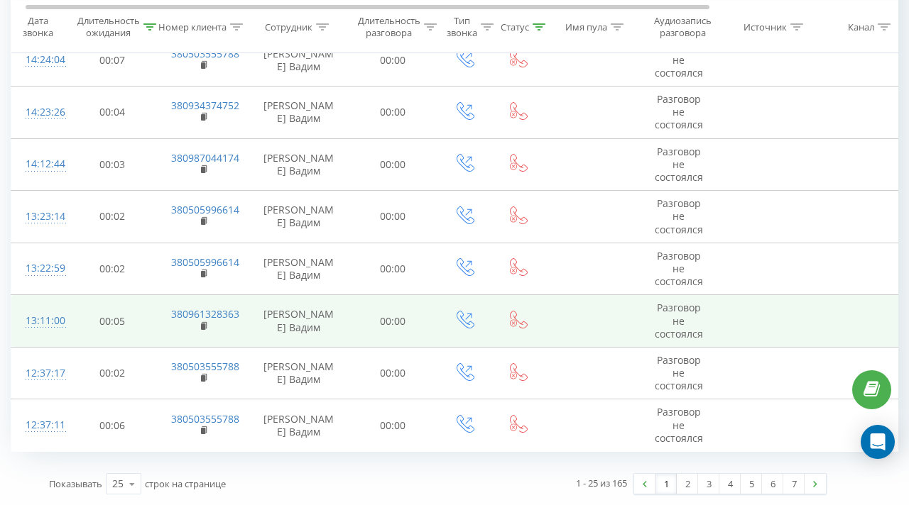
scroll to position [0, 9]
